Goal: Task Accomplishment & Management: Manage account settings

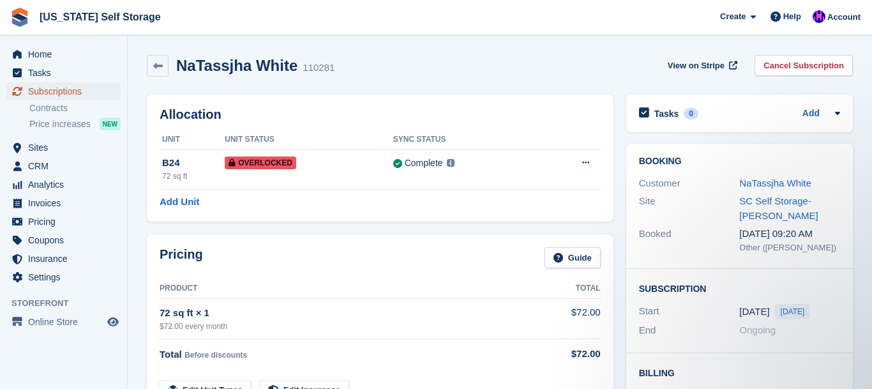
click at [47, 95] on span "Subscriptions" at bounding box center [66, 91] width 77 height 18
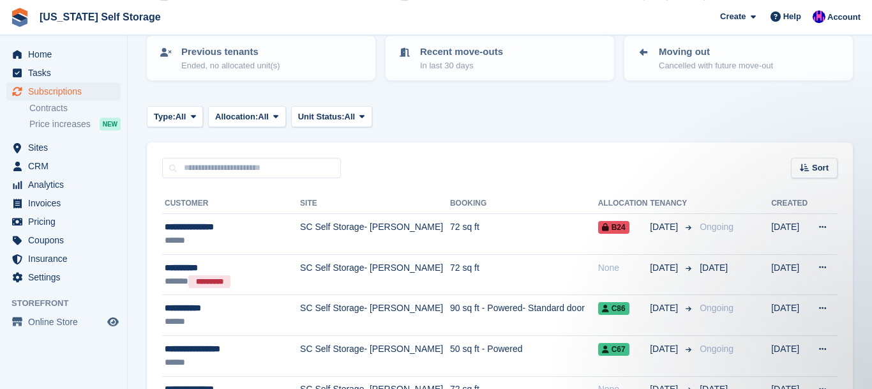
scroll to position [194, 0]
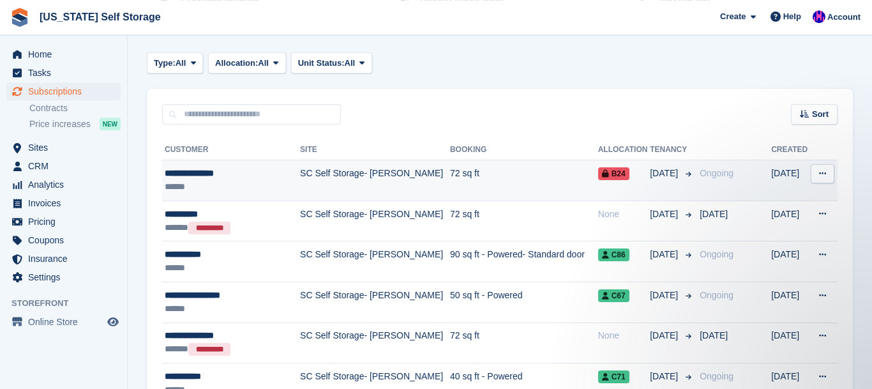
click at [234, 182] on div "******" at bounding box center [229, 186] width 129 height 13
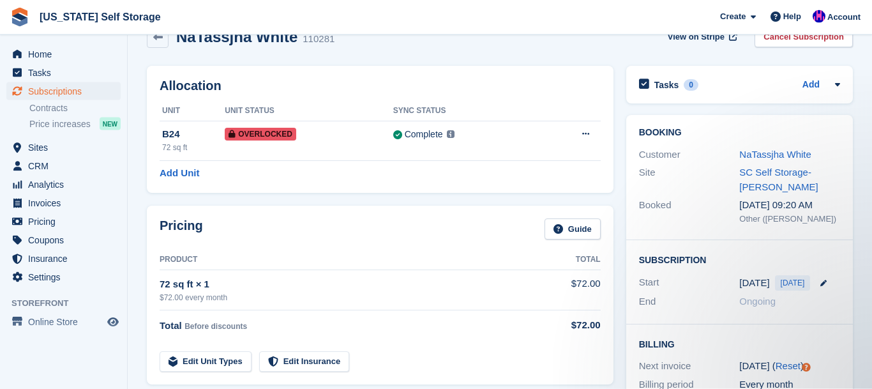
scroll to position [6, 0]
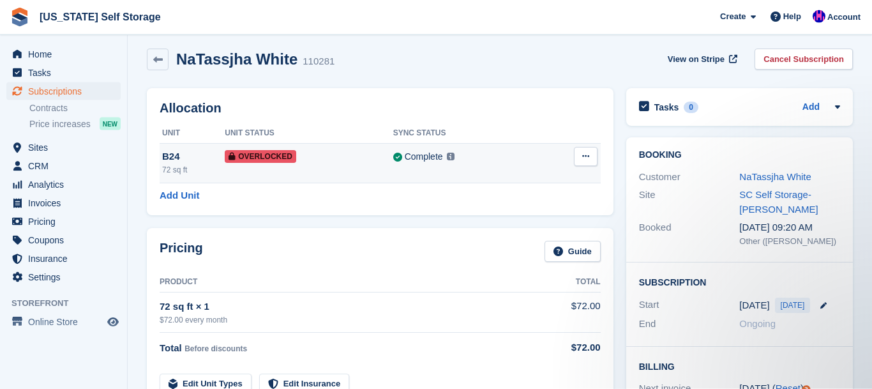
click at [587, 159] on icon at bounding box center [585, 156] width 7 height 8
click at [524, 182] on p "Remove Overlock" at bounding box center [536, 181] width 111 height 17
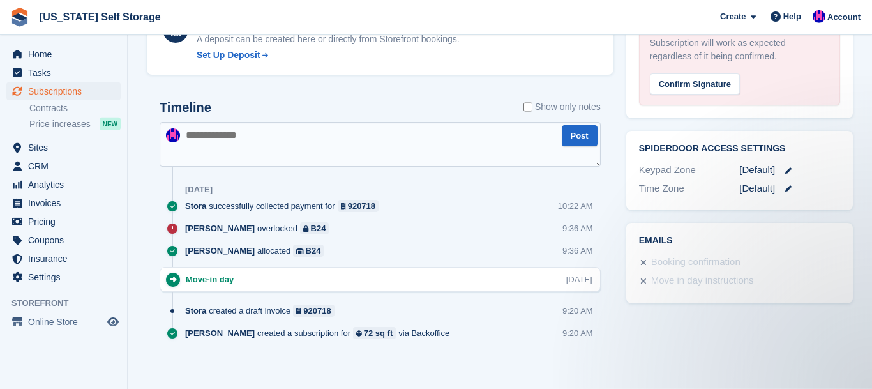
scroll to position [620, 0]
